Goal: Task Accomplishment & Management: Manage account settings

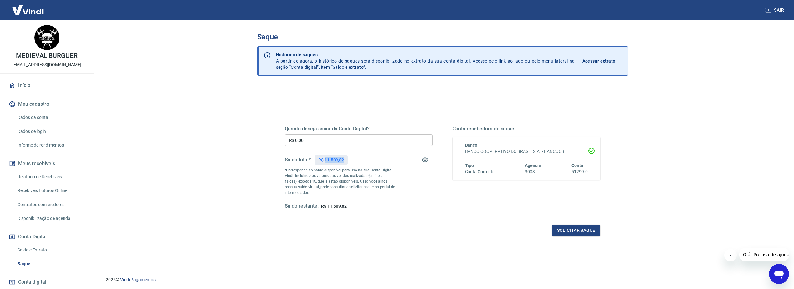
drag, startPoint x: 324, startPoint y: 159, endPoint x: 346, endPoint y: 159, distance: 21.6
click at [346, 159] on div "R$ 11.509,82" at bounding box center [330, 160] width 33 height 9
click at [436, 244] on div "Quanto deseja sacar da Conta Digital? R$ 0,00 ​ Saldo total*: R$ 11.509,82 *Cor…" at bounding box center [442, 198] width 370 height 224
